Goal: Information Seeking & Learning: Learn about a topic

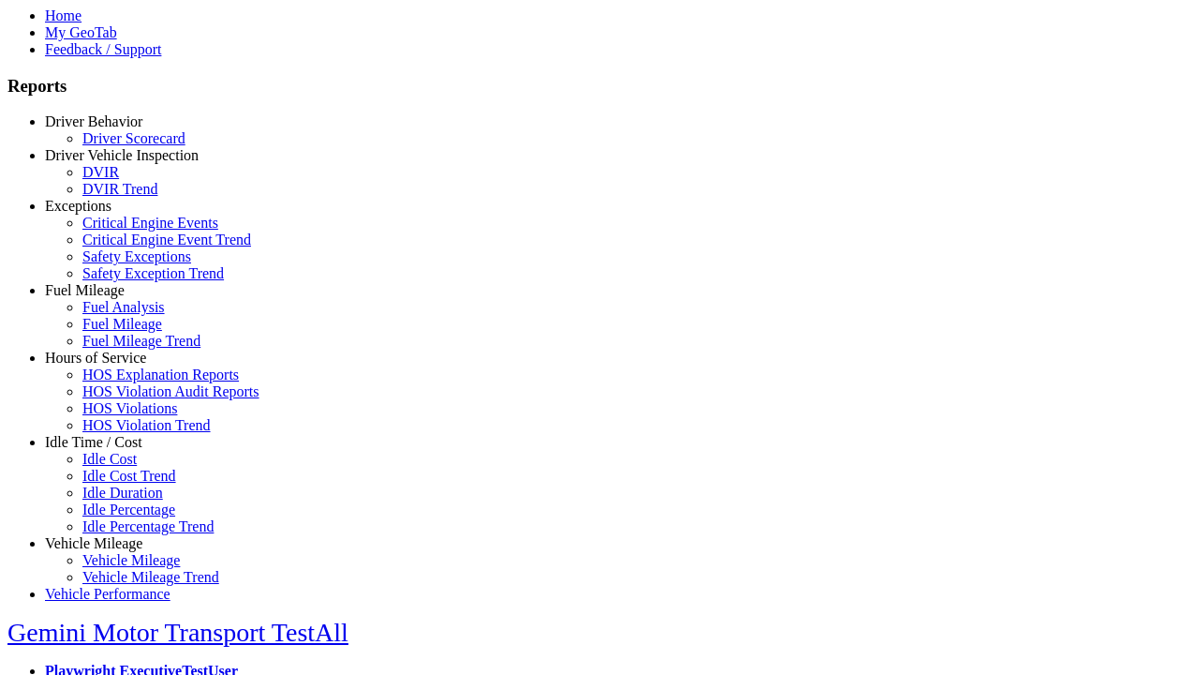
click at [108, 214] on link "Exceptions" at bounding box center [78, 206] width 67 height 16
click at [122, 281] on link "Safety Exception Trend" at bounding box center [152, 273] width 141 height 16
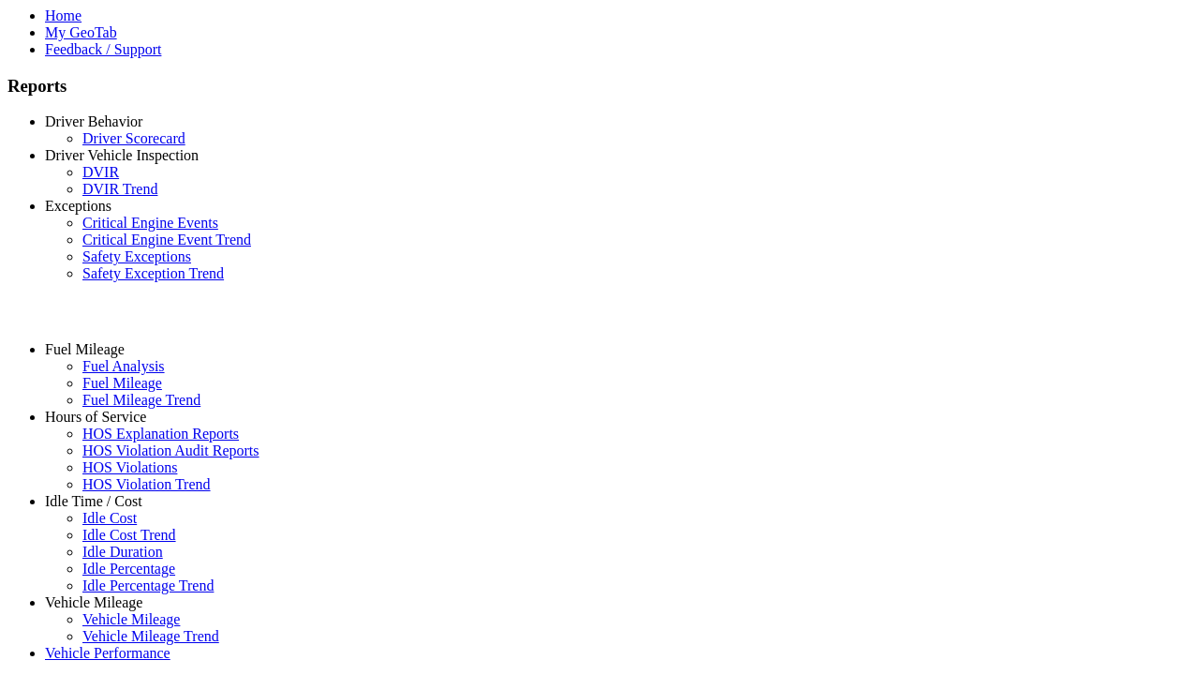
select select "**********"
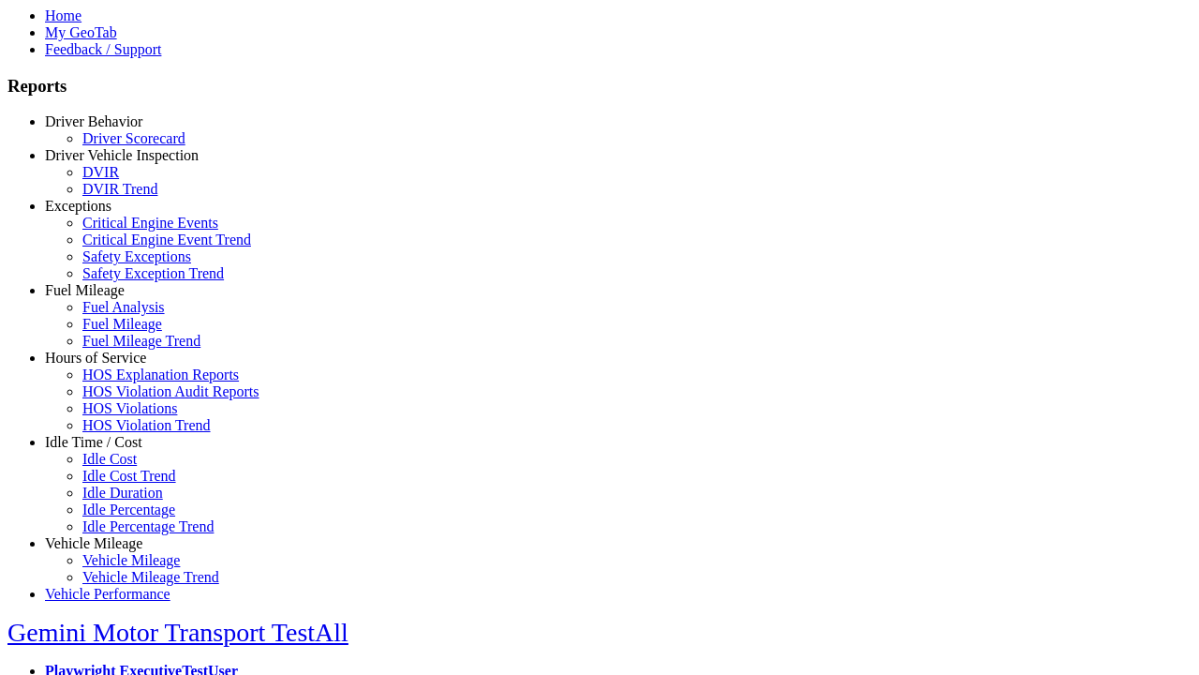
type input "**********"
